Goal: Task Accomplishment & Management: Use online tool/utility

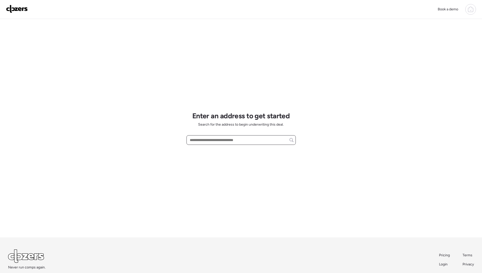
click at [192, 143] on input "text" at bounding box center [241, 140] width 105 height 7
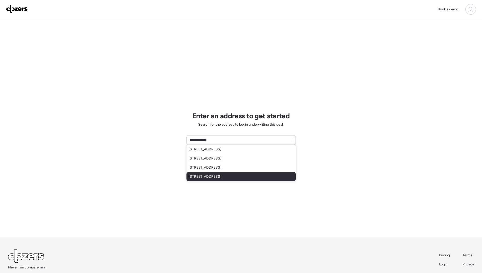
click at [199, 180] on div "[STREET_ADDRESS]" at bounding box center [241, 176] width 109 height 9
type input "**********"
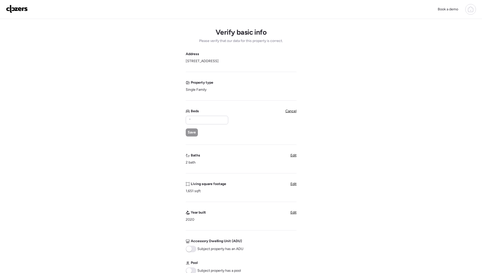
scroll to position [12, 0]
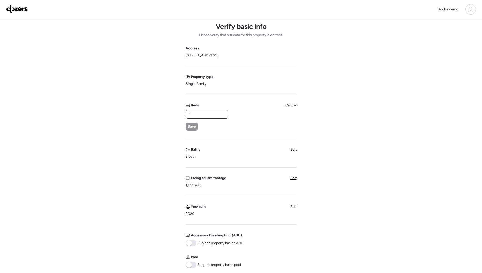
click at [207, 114] on input "text" at bounding box center [207, 114] width 38 height 7
type input "*"
click at [292, 148] on span "Edit" at bounding box center [294, 150] width 6 height 4
click at [221, 142] on input "*" at bounding box center [207, 142] width 38 height 7
type input "*"
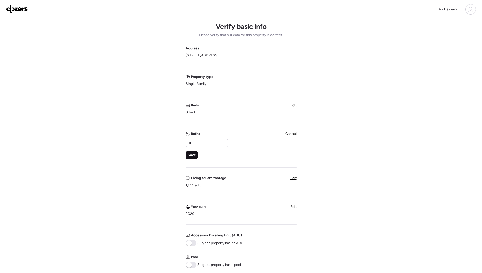
click at [190, 152] on div "Save" at bounding box center [192, 155] width 12 height 8
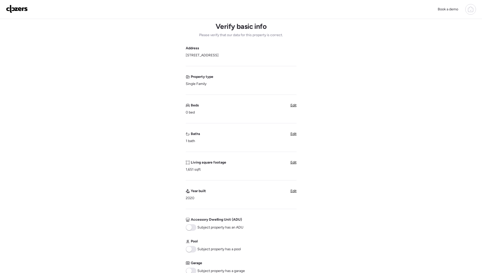
click at [294, 108] on div "Beds 0 bed Edit" at bounding box center [241, 109] width 111 height 12
click at [294, 107] on span "Edit" at bounding box center [294, 105] width 6 height 4
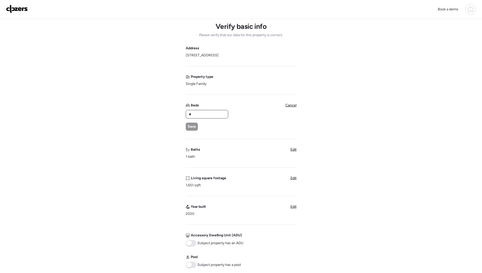
click at [207, 117] on input "*" at bounding box center [207, 114] width 38 height 7
type input "*"
click at [192, 128] on span "Save" at bounding box center [192, 126] width 8 height 5
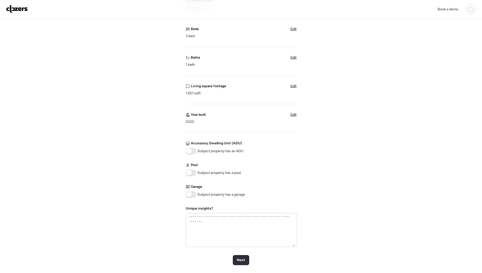
scroll to position [94, 0]
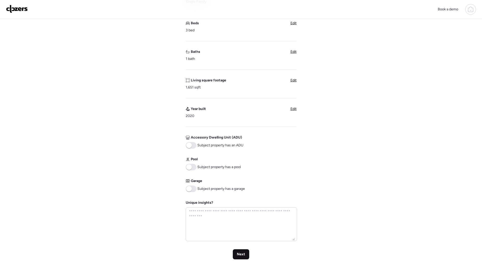
click at [235, 259] on div "Next" at bounding box center [241, 255] width 16 height 10
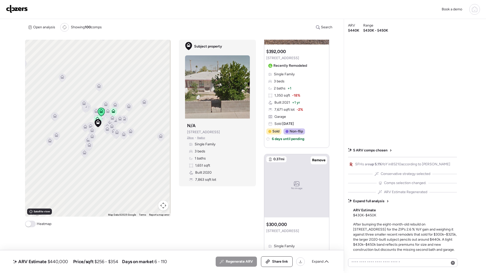
scroll to position [96, 0]
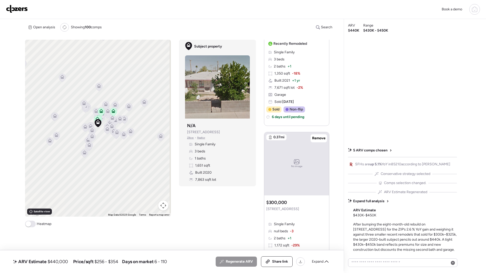
click at [19, 129] on div "Book a demo ARV Estimate $440,000 Price/sqft $256 - $354 Days on market 6 - 110…" at bounding box center [243, 136] width 486 height 272
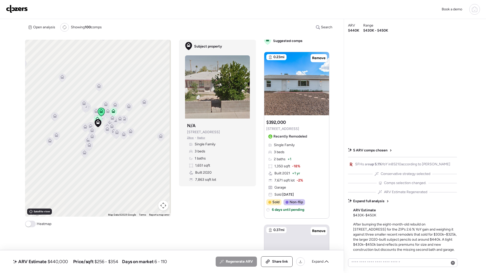
scroll to position [0, 0]
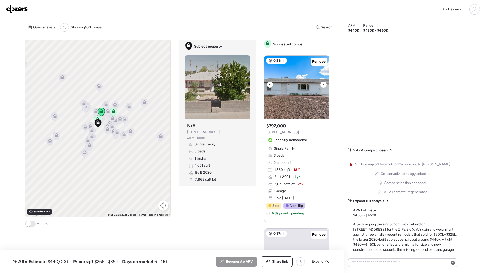
click at [322, 84] on icon at bounding box center [323, 85] width 2 height 6
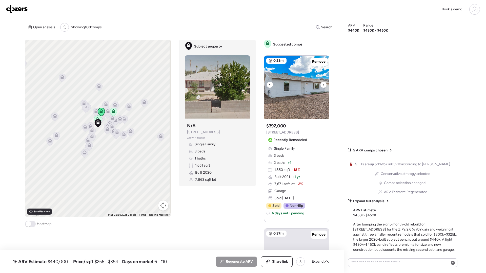
click at [322, 84] on icon at bounding box center [323, 85] width 2 height 6
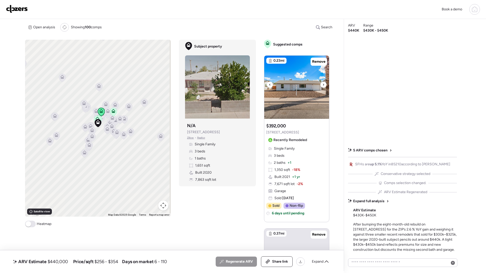
click at [322, 84] on icon at bounding box center [323, 85] width 2 height 6
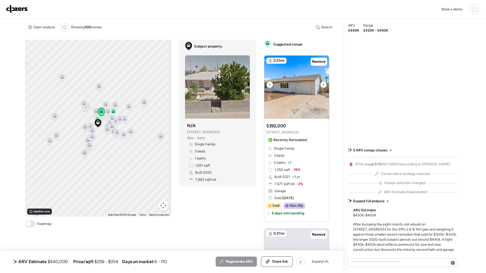
click at [322, 84] on icon at bounding box center [323, 85] width 2 height 6
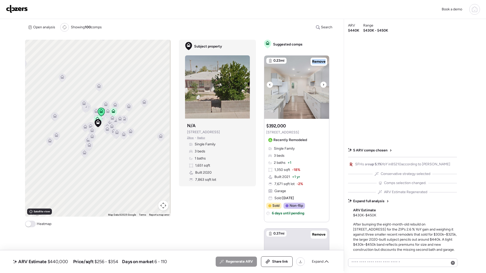
click at [322, 84] on icon at bounding box center [323, 85] width 2 height 6
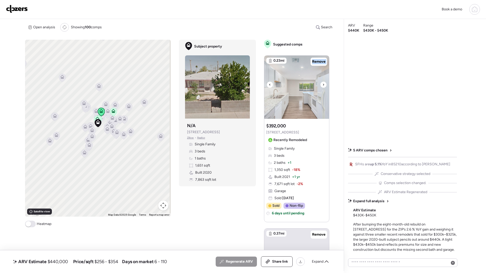
click at [322, 84] on icon at bounding box center [323, 85] width 2 height 6
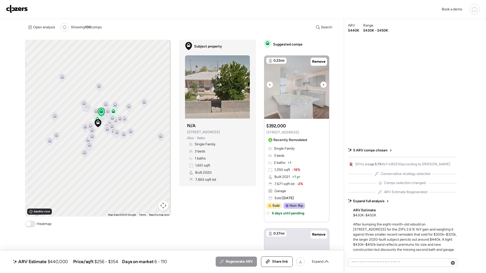
click at [322, 84] on icon at bounding box center [323, 85] width 2 height 6
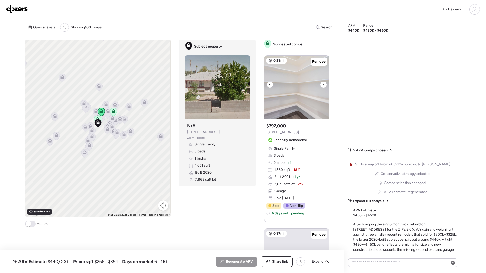
click at [322, 84] on icon at bounding box center [323, 85] width 2 height 6
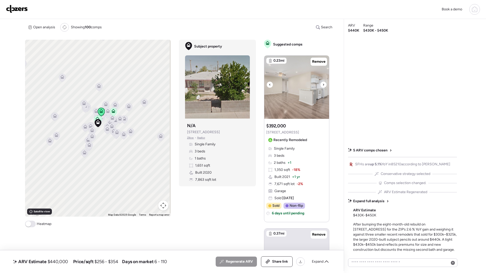
click at [322, 84] on icon at bounding box center [323, 85] width 2 height 6
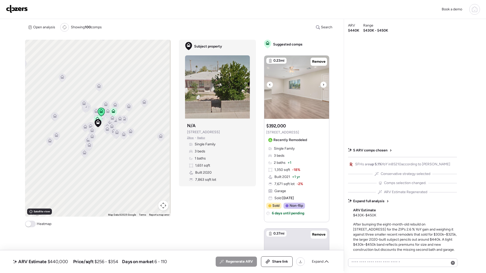
click at [322, 84] on icon at bounding box center [323, 85] width 2 height 6
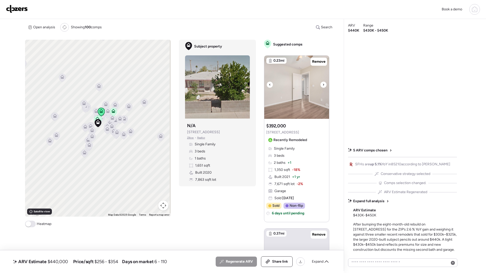
click at [322, 84] on icon at bounding box center [323, 85] width 2 height 6
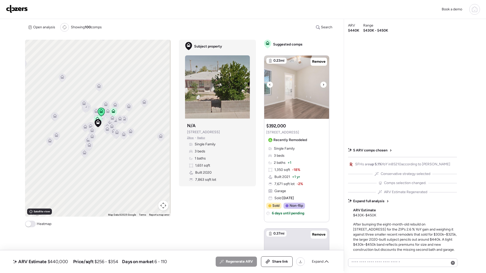
click at [322, 84] on icon at bounding box center [323, 85] width 2 height 6
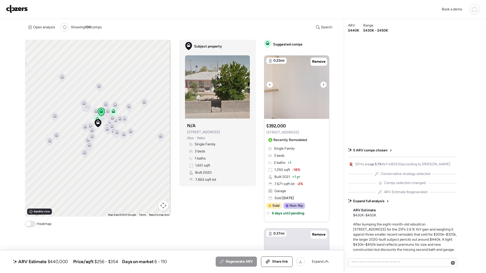
click at [322, 84] on icon at bounding box center [323, 85] width 2 height 6
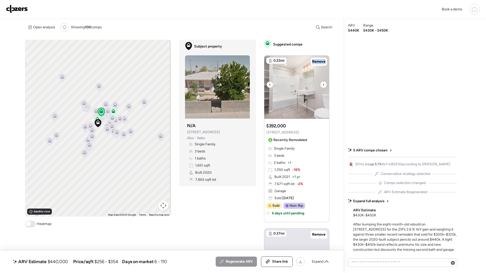
click at [322, 84] on icon at bounding box center [323, 85] width 2 height 6
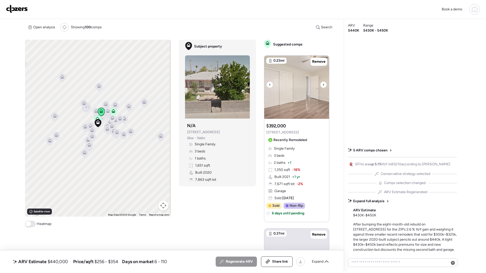
click at [322, 84] on icon at bounding box center [323, 85] width 2 height 6
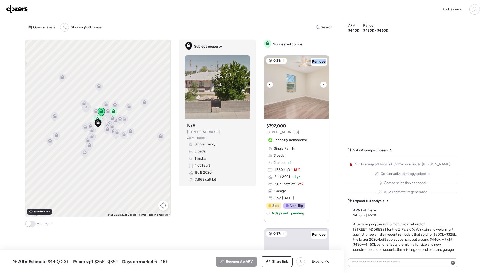
click at [322, 84] on icon at bounding box center [323, 85] width 2 height 6
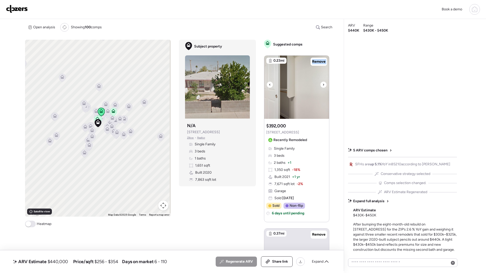
click at [322, 84] on icon at bounding box center [323, 85] width 2 height 6
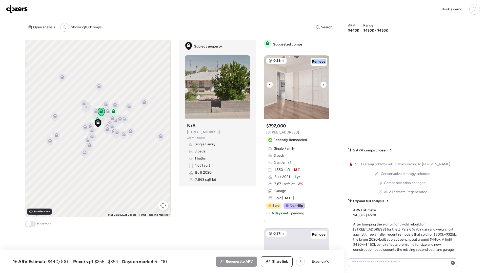
click at [322, 84] on icon at bounding box center [323, 85] width 2 height 6
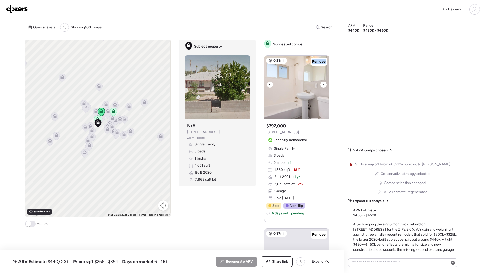
click at [322, 84] on icon at bounding box center [323, 85] width 2 height 6
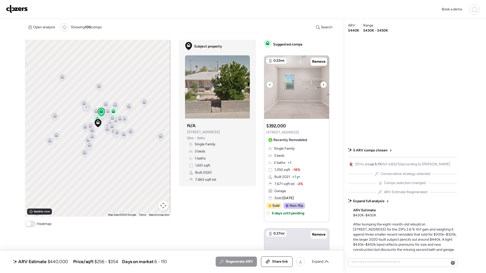
click at [322, 84] on icon at bounding box center [323, 85] width 2 height 6
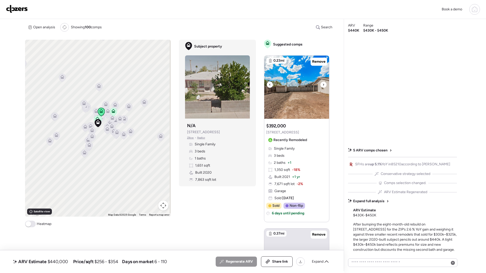
click at [322, 84] on icon at bounding box center [323, 85] width 2 height 6
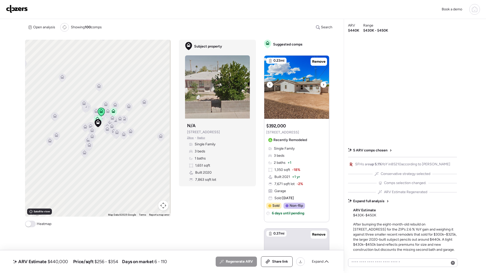
click at [322, 84] on icon at bounding box center [323, 85] width 2 height 6
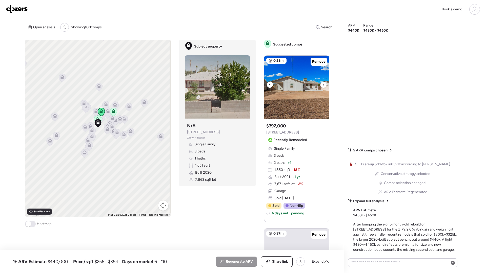
click at [322, 84] on icon at bounding box center [323, 85] width 2 height 6
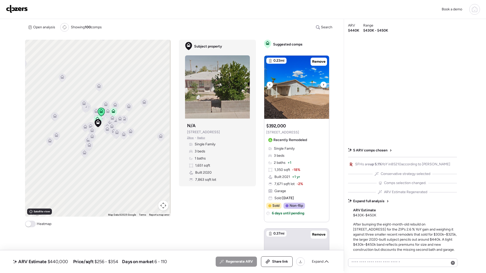
click at [322, 84] on icon at bounding box center [323, 85] width 2 height 6
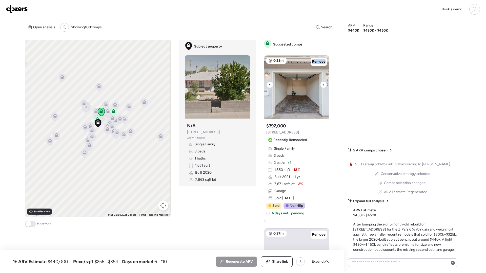
click at [322, 84] on icon at bounding box center [323, 85] width 2 height 6
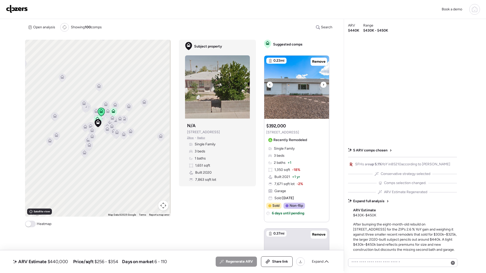
click at [322, 84] on icon at bounding box center [323, 85] width 2 height 6
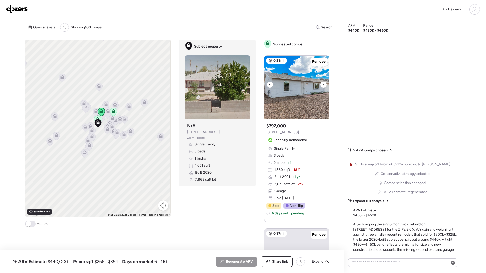
click at [322, 84] on icon at bounding box center [323, 85] width 2 height 6
